Goal: Task Accomplishment & Management: Complete application form

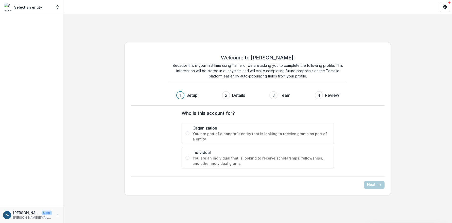
click at [193, 131] on span "You are part of a nonprofit entity that is looking to receive grants as part of…" at bounding box center [262, 136] width 138 height 11
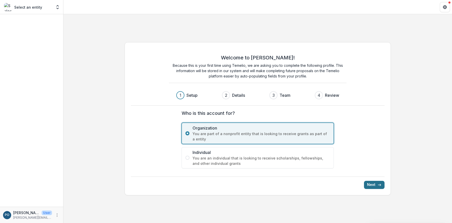
click at [373, 186] on button "Next" at bounding box center [374, 185] width 21 height 8
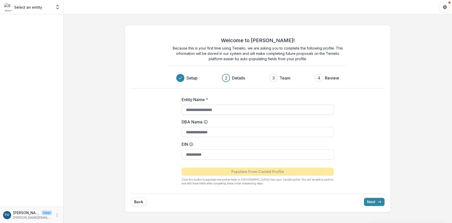
click at [244, 109] on input "Entity Name *" at bounding box center [258, 110] width 152 height 10
type input "**********"
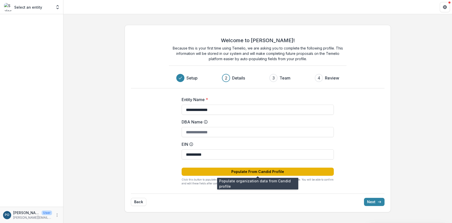
type input "**********"
click at [271, 172] on button "Populate From Candid Profile" at bounding box center [258, 172] width 152 height 8
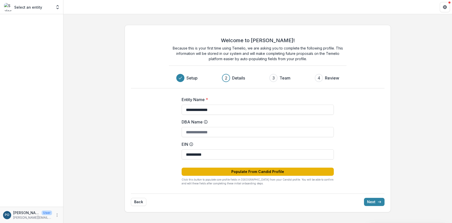
type input "**********"
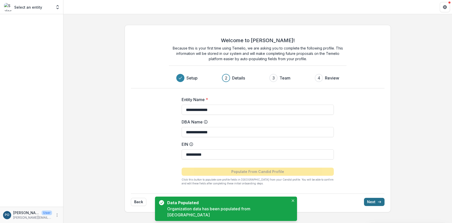
click at [375, 203] on button "Next" at bounding box center [374, 202] width 21 height 8
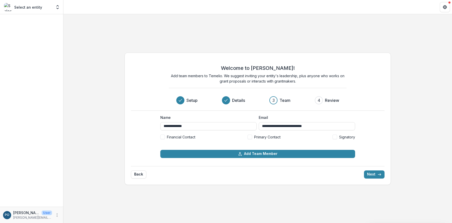
drag, startPoint x: 252, startPoint y: 137, endPoint x: 219, endPoint y: 137, distance: 32.8
click at [252, 137] on span at bounding box center [250, 137] width 5 height 5
drag, startPoint x: 163, startPoint y: 136, endPoint x: 170, endPoint y: 140, distance: 7.9
click at [163, 136] on span at bounding box center [162, 137] width 5 height 5
click at [335, 137] on span at bounding box center [335, 137] width 5 height 5
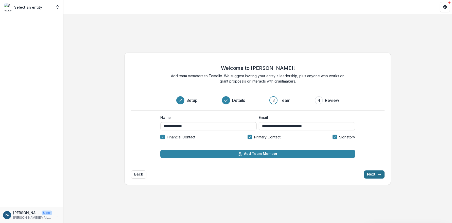
click at [374, 174] on button "Next" at bounding box center [374, 174] width 21 height 8
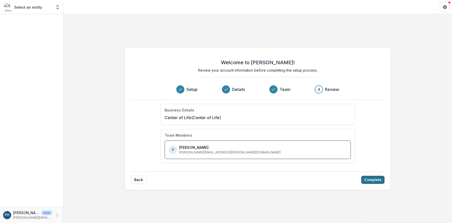
click at [379, 180] on button "Complete" at bounding box center [373, 180] width 23 height 8
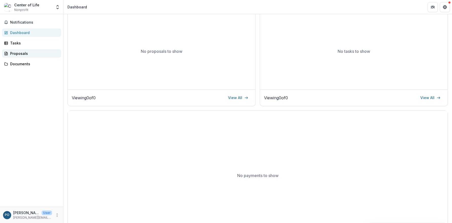
scroll to position [76, 0]
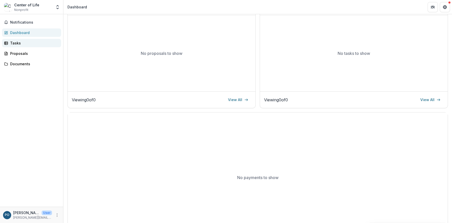
click at [20, 44] on div "Tasks" at bounding box center [33, 42] width 47 height 5
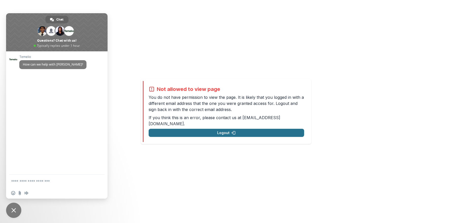
click at [251, 129] on button "Logout" at bounding box center [227, 133] width 156 height 8
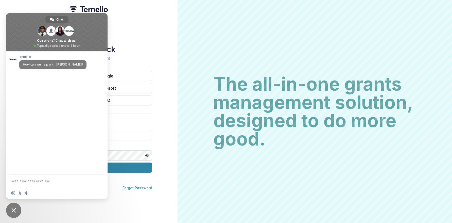
click at [125, 192] on div "Welcome back Sign into your account Continue with Google Continue with Microsof…" at bounding box center [89, 111] width 178 height 223
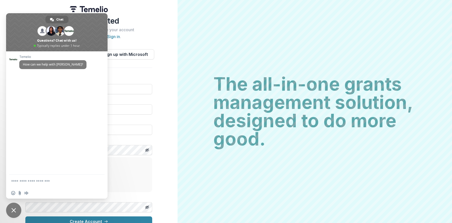
click at [166, 122] on div "Let's get started Enter your details below to create your account Already have …" at bounding box center [89, 113] width 178 height 226
click at [50, 10] on div "Let's get started Enter your details below to create your account Already have …" at bounding box center [89, 113] width 178 height 226
click at [162, 134] on div "Let's get started Enter your details below to create your account Already have …" at bounding box center [89, 113] width 178 height 226
click at [58, 17] on span "Chat" at bounding box center [59, 20] width 7 height 8
click at [58, 19] on span "Chat" at bounding box center [59, 20] width 7 height 8
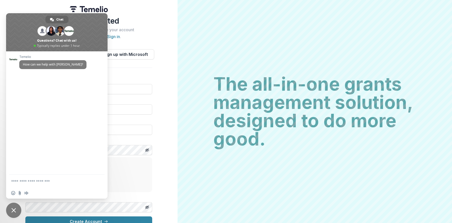
click at [122, 75] on div "Let's get started Enter your details below to create your account Already have …" at bounding box center [88, 121] width 127 height 210
click at [11, 212] on span "Close chat" at bounding box center [13, 210] width 15 height 15
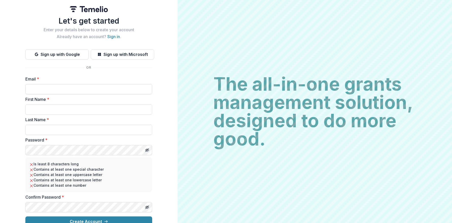
click at [66, 88] on input "Email *" at bounding box center [88, 89] width 127 height 10
type input "**********"
type input "*******"
type input "******"
click at [150, 209] on button "Toggle password visibility" at bounding box center [147, 207] width 8 height 8
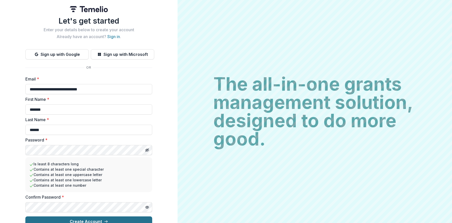
click at [143, 220] on button "Create Account" at bounding box center [88, 221] width 127 height 10
